Goal: Use online tool/utility: Use online tool/utility

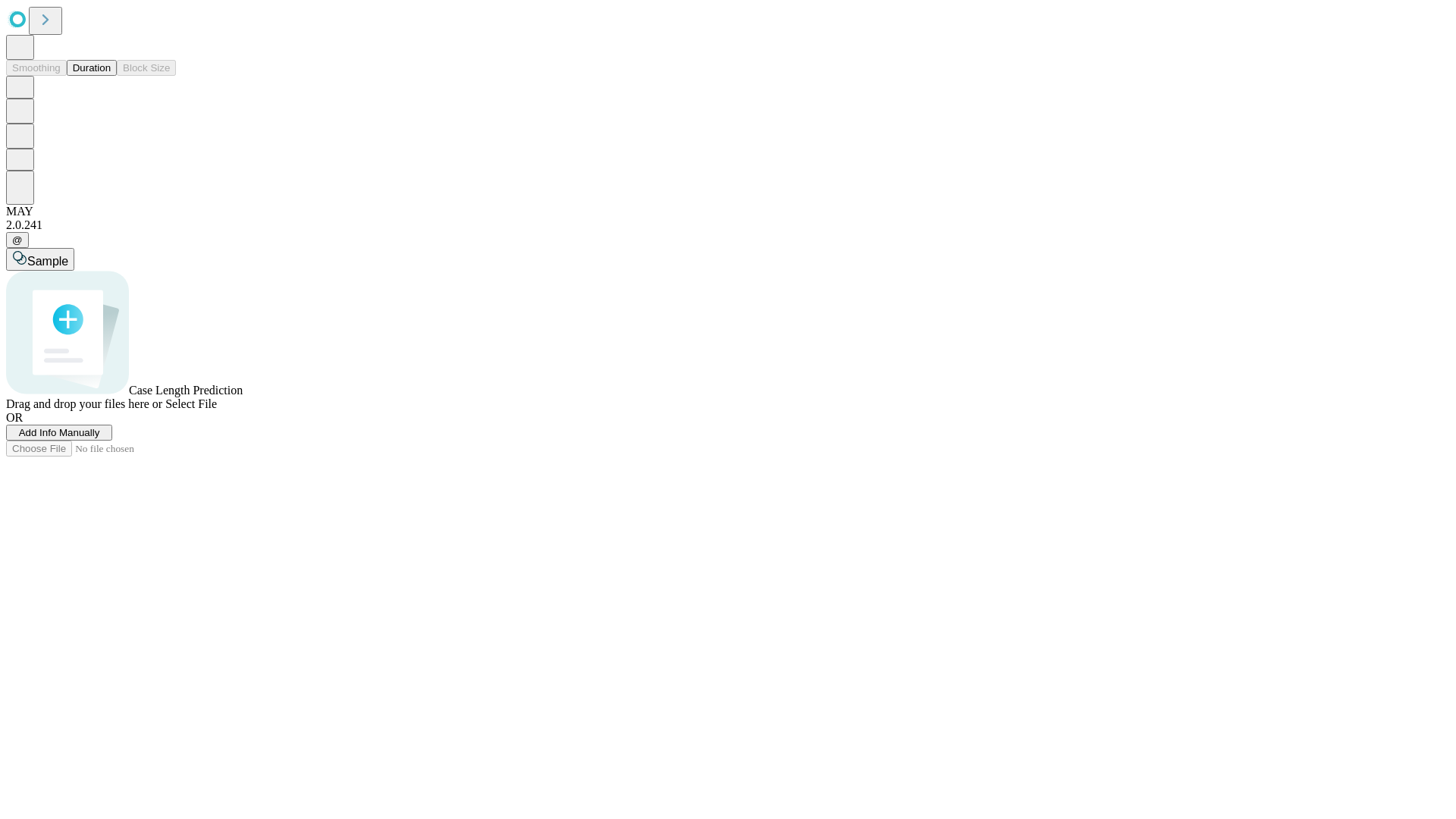
click at [217, 410] on span "Select File" at bounding box center [191, 403] width 51 height 13
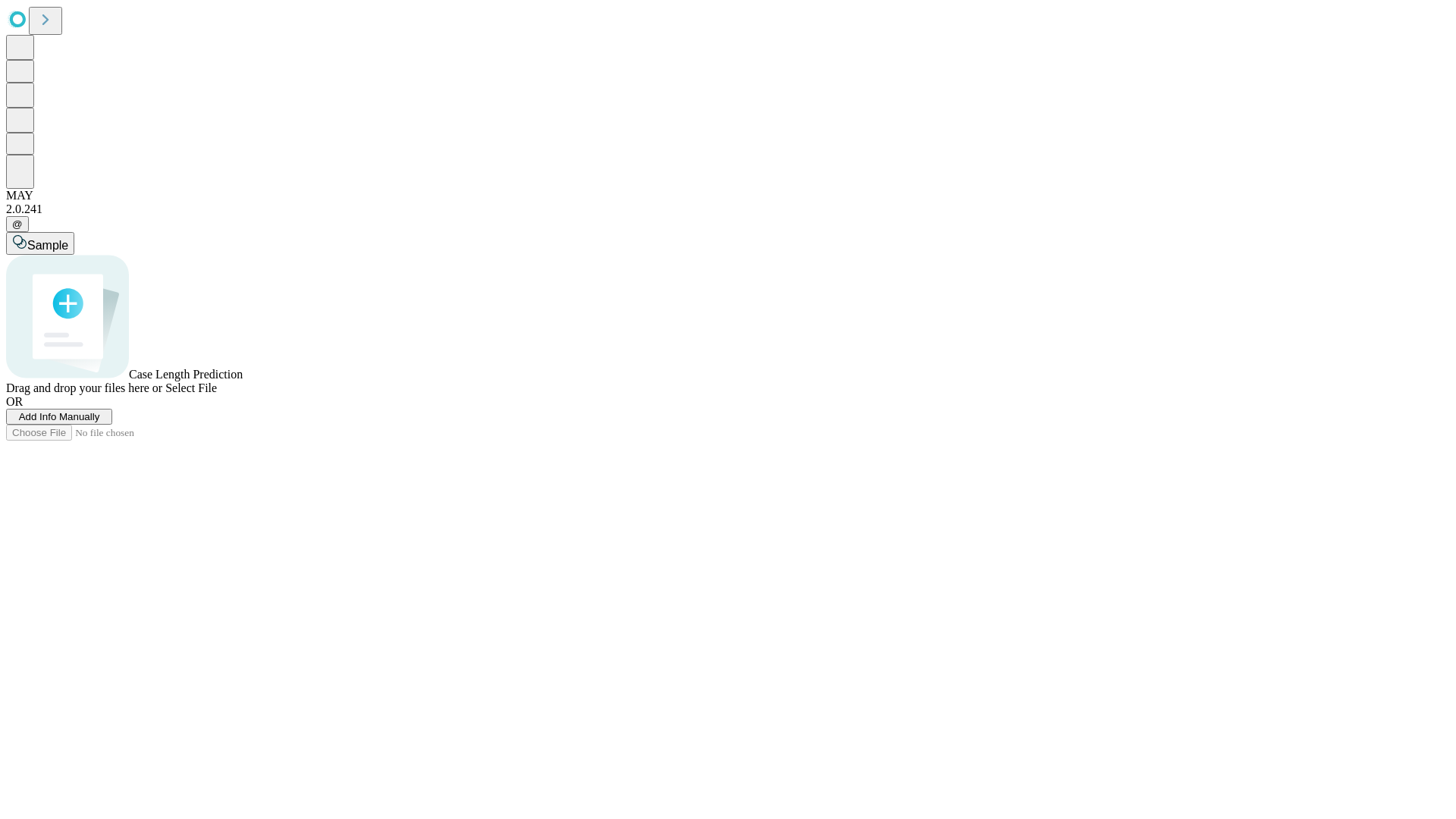
click at [217, 394] on span "Select File" at bounding box center [191, 387] width 51 height 13
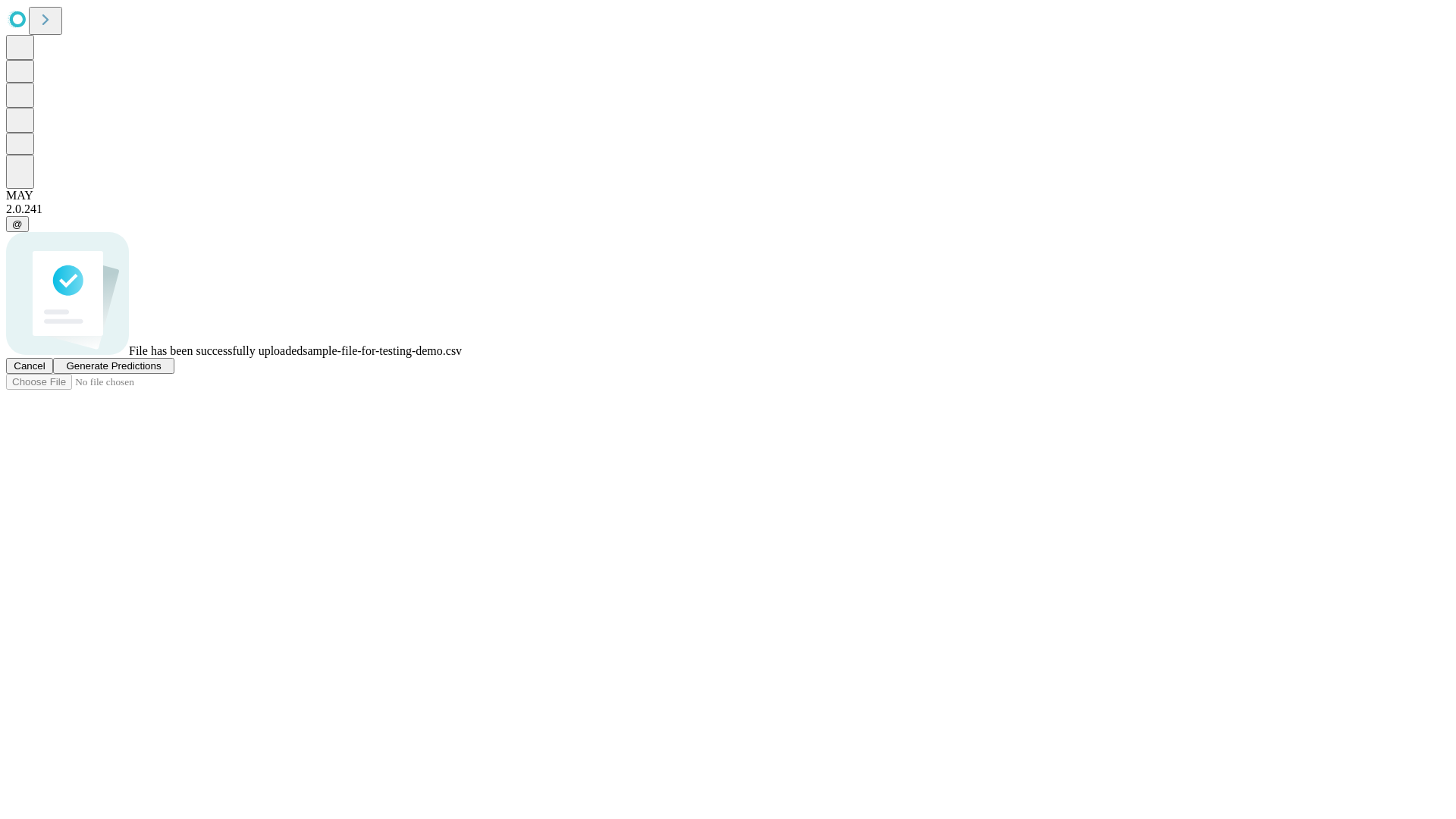
click at [161, 371] on span "Generate Predictions" at bounding box center [113, 365] width 95 height 11
